Goal: Task Accomplishment & Management: Complete application form

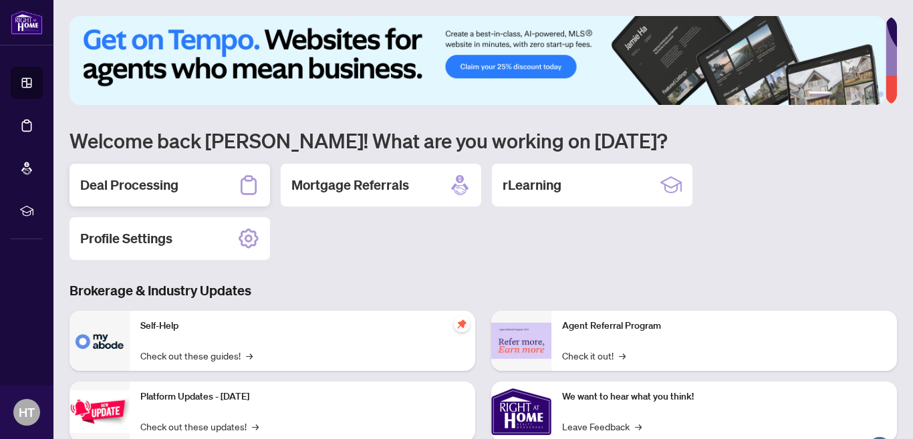
click at [123, 180] on h2 "Deal Processing" at bounding box center [129, 185] width 98 height 19
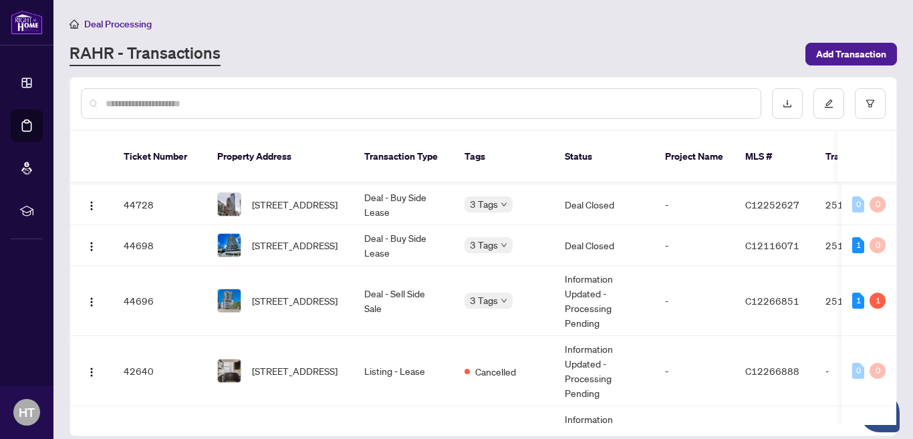
scroll to position [165, 0]
click at [330, 294] on span "[STREET_ADDRESS]" at bounding box center [295, 301] width 86 height 15
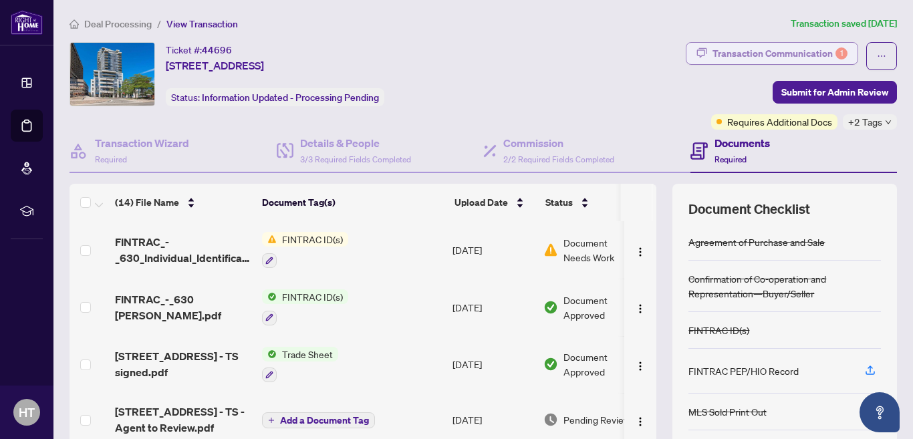
click at [724, 53] on div "Transaction Communication 1" at bounding box center [780, 53] width 135 height 21
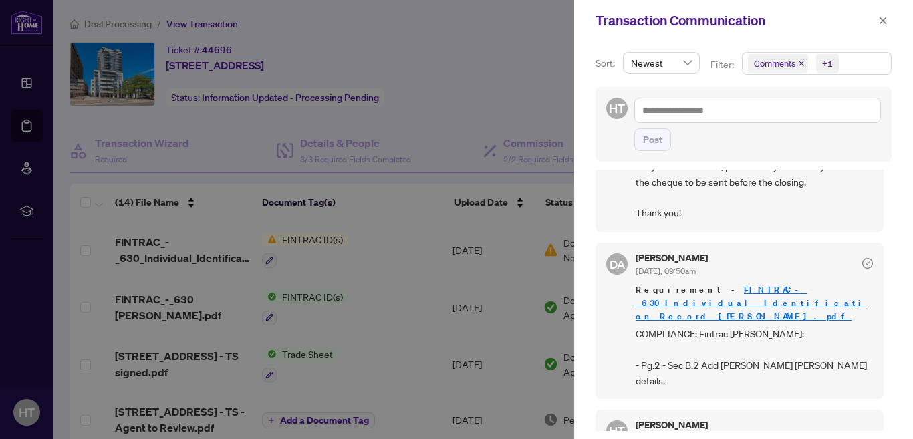
scroll to position [261, 0]
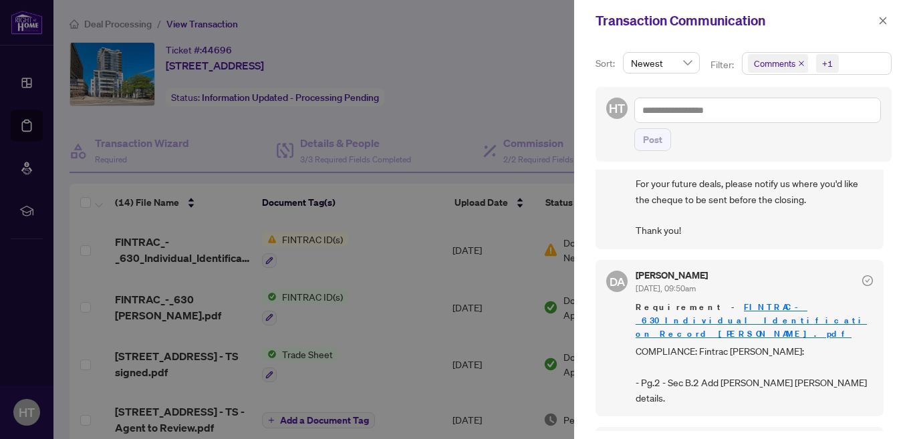
click at [703, 325] on link "FINTRAC_-_630_Individual_Identification_Record [PERSON_NAME].pdf" at bounding box center [751, 321] width 231 height 38
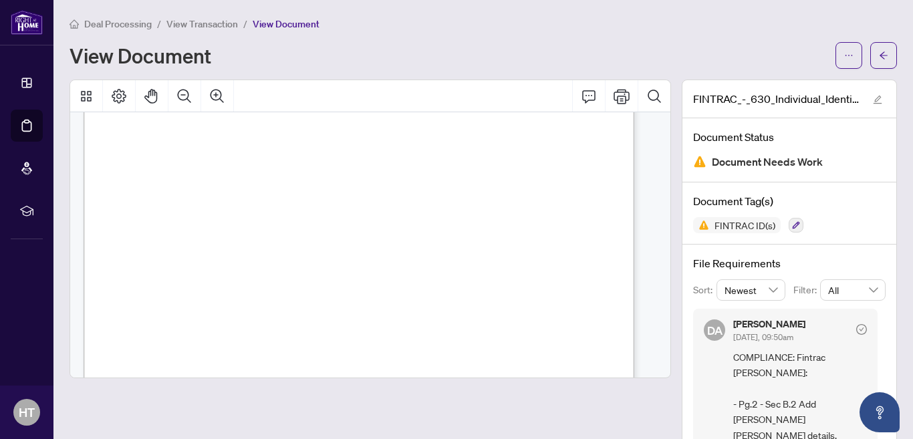
scroll to position [186, 0]
click at [207, 22] on span "View Transaction" at bounding box center [202, 24] width 72 height 12
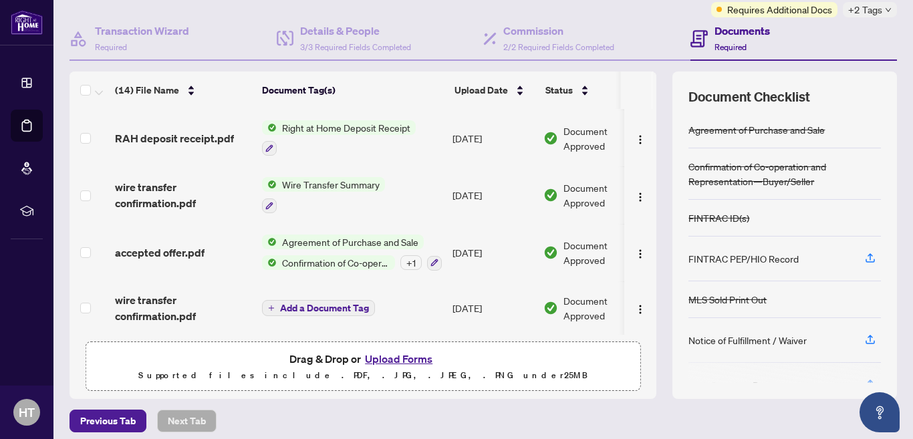
scroll to position [115, 0]
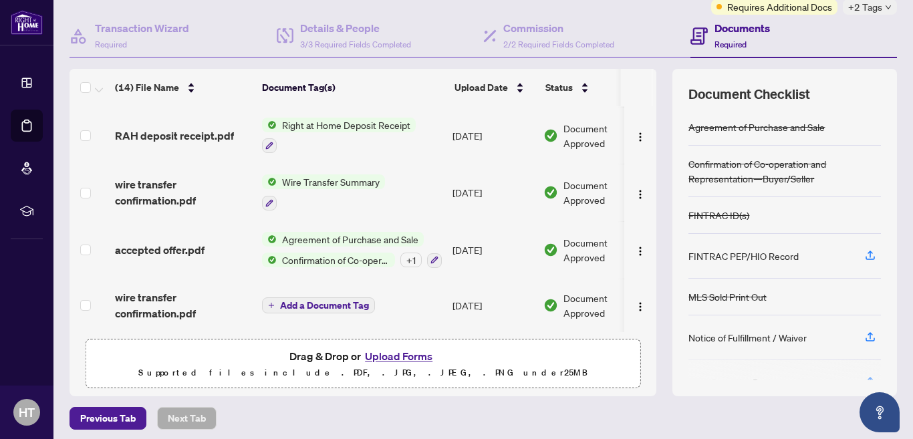
click at [399, 356] on button "Upload Forms" at bounding box center [399, 356] width 76 height 17
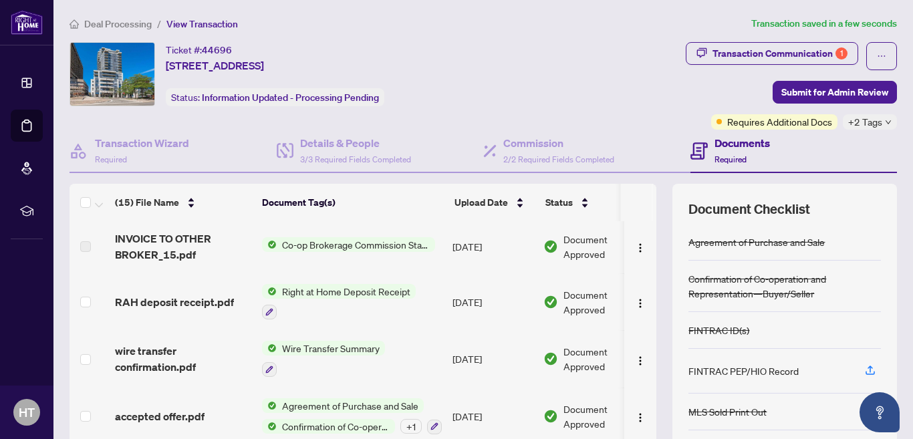
scroll to position [0, 0]
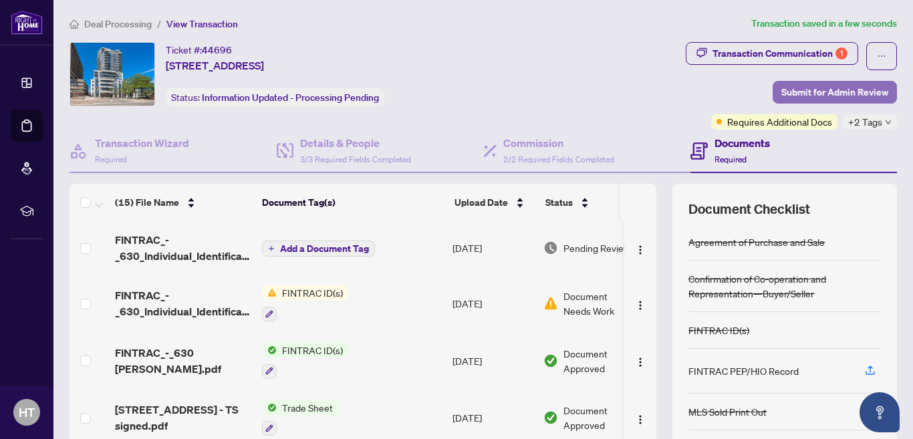
click at [793, 90] on span "Submit for Admin Review" at bounding box center [835, 92] width 107 height 21
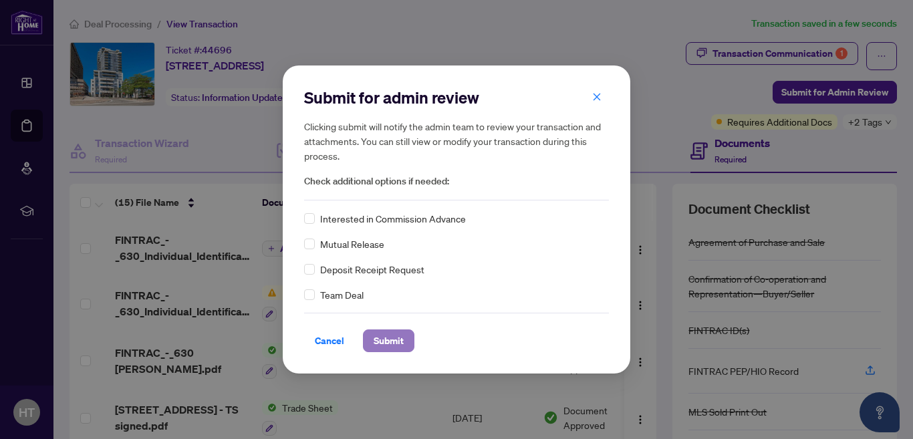
click at [391, 344] on span "Submit" at bounding box center [389, 340] width 30 height 21
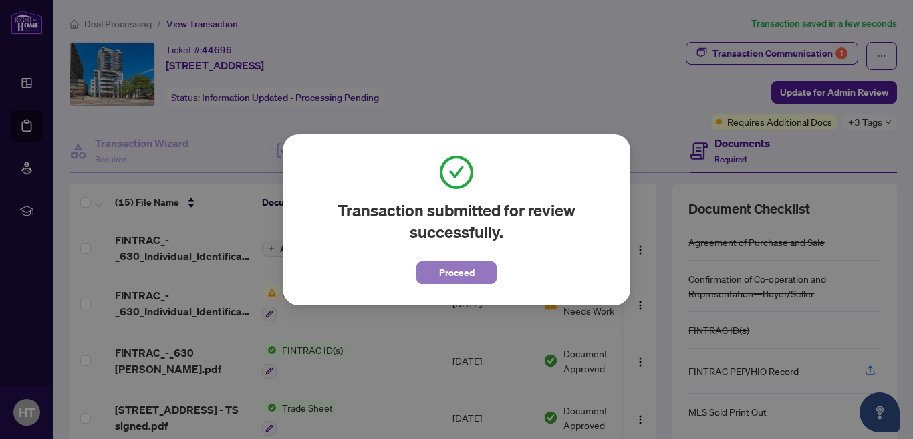
click at [473, 267] on span "Proceed" at bounding box center [456, 272] width 35 height 21
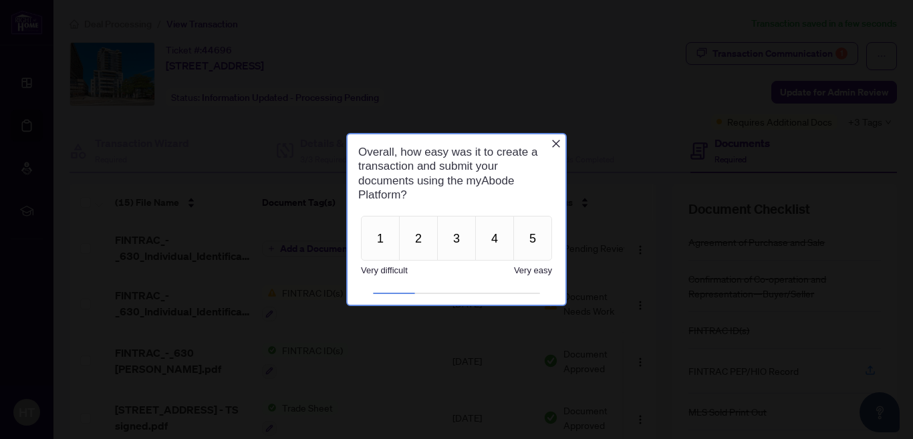
click at [554, 140] on icon "Close button" at bounding box center [556, 143] width 11 height 11
